Goal: Task Accomplishment & Management: Use online tool/utility

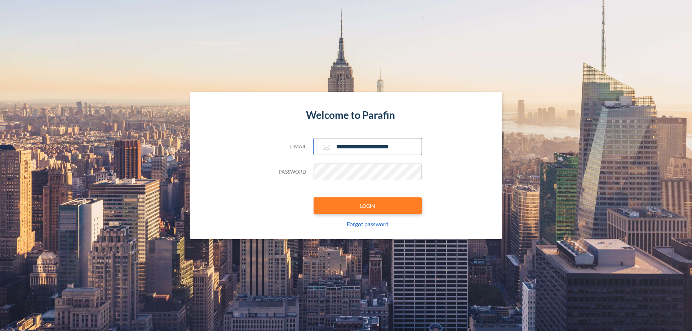
type input "**********"
click at [368, 206] on button "LOGIN" at bounding box center [368, 206] width 108 height 17
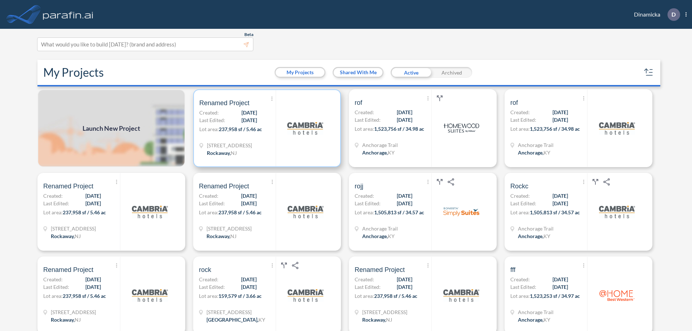
scroll to position [2, 0]
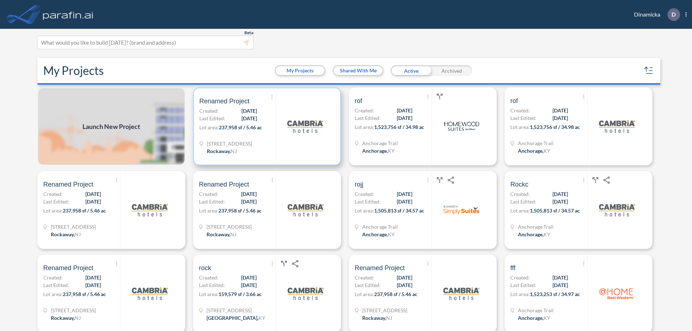
click at [266, 127] on p "Lot area: 237,958 sf / 5.46 ac" at bounding box center [237, 129] width 76 height 10
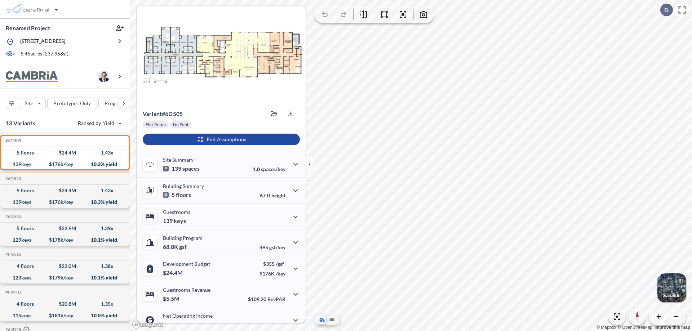
scroll to position [36, 0]
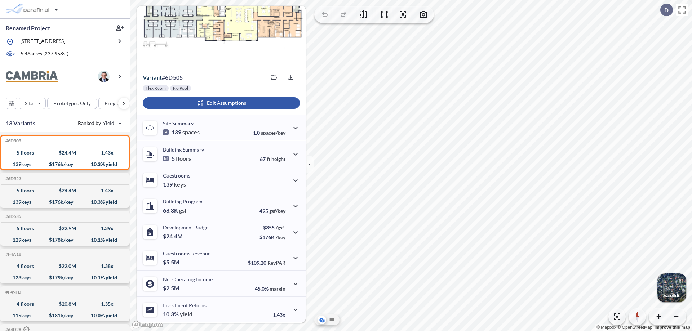
click at [220, 103] on div "button" at bounding box center [221, 103] width 157 height 12
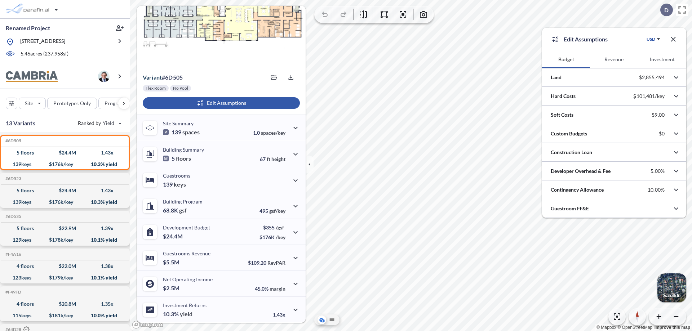
click at [614, 59] on button "Revenue" at bounding box center [614, 59] width 48 height 17
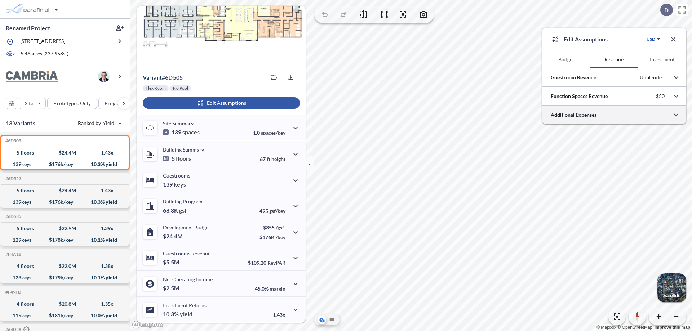
click at [614, 115] on div at bounding box center [614, 115] width 144 height 18
